Goal: Task Accomplishment & Management: Manage account settings

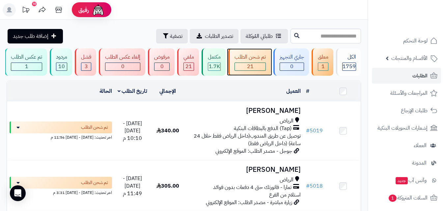
click at [257, 55] on div "تم شحن الطلب" at bounding box center [249, 57] width 31 height 8
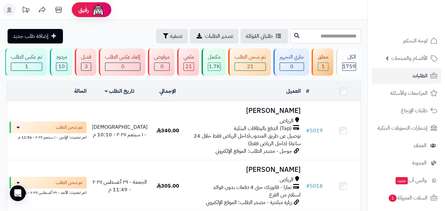
click at [9, 10] on icon at bounding box center [9, 9] width 5 height 5
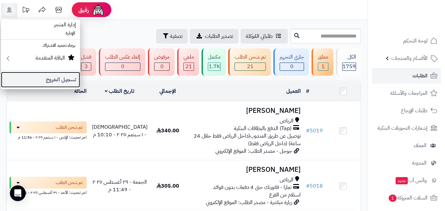
click at [52, 79] on link "تسجيل الخروج" at bounding box center [40, 80] width 79 height 16
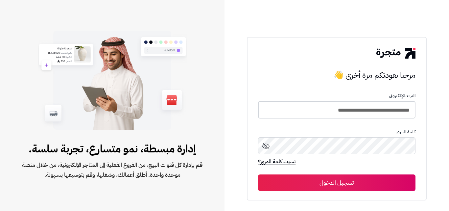
click at [332, 111] on input "**********" at bounding box center [336, 109] width 157 height 17
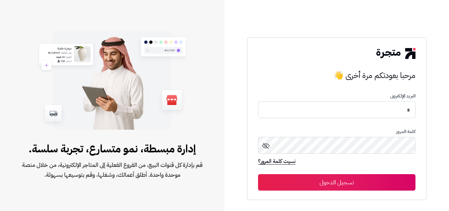
click at [194, 86] on div at bounding box center [112, 80] width 218 height 110
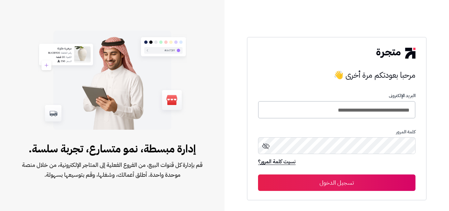
type input "*"
